Goal: Use online tool/utility

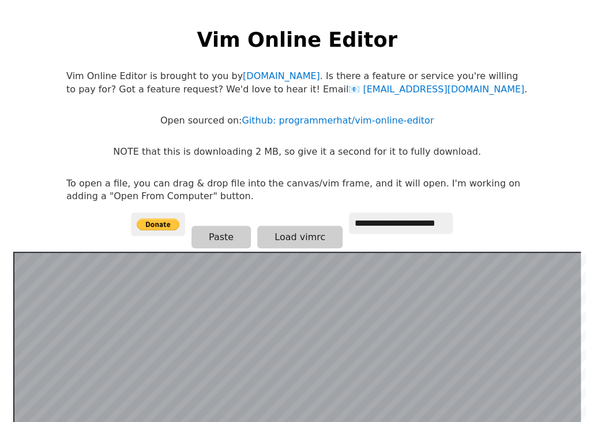
click at [248, 178] on p "To open a file, you can drag & drop file into the canvas/vim frame, and it will…" at bounding box center [297, 190] width 462 height 26
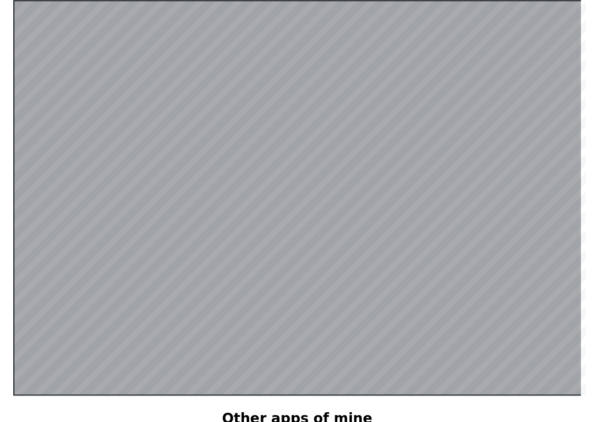
scroll to position [224, 0]
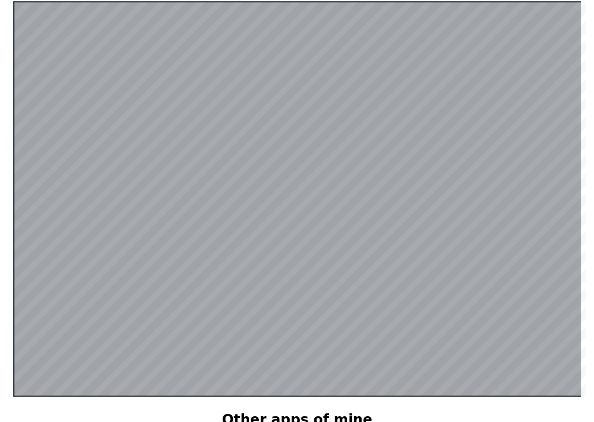
scroll to position [224, 0]
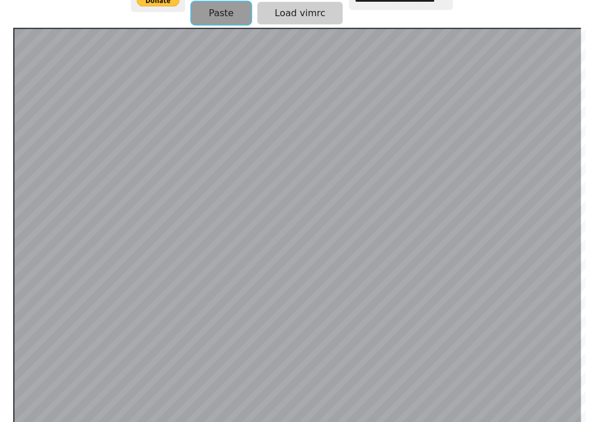
click at [224, 16] on button "Paste" at bounding box center [221, 13] width 59 height 23
click at [237, 9] on button "Paste" at bounding box center [221, 13] width 59 height 23
click at [215, 11] on button "Paste" at bounding box center [221, 13] width 59 height 23
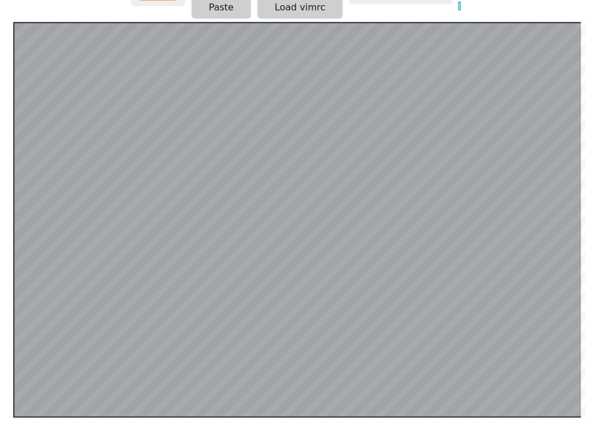
scroll to position [224, 0]
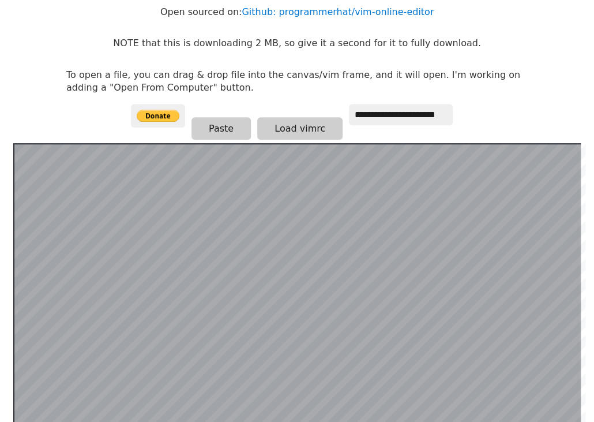
scroll to position [111, 0]
